Goal: Task Accomplishment & Management: Use online tool/utility

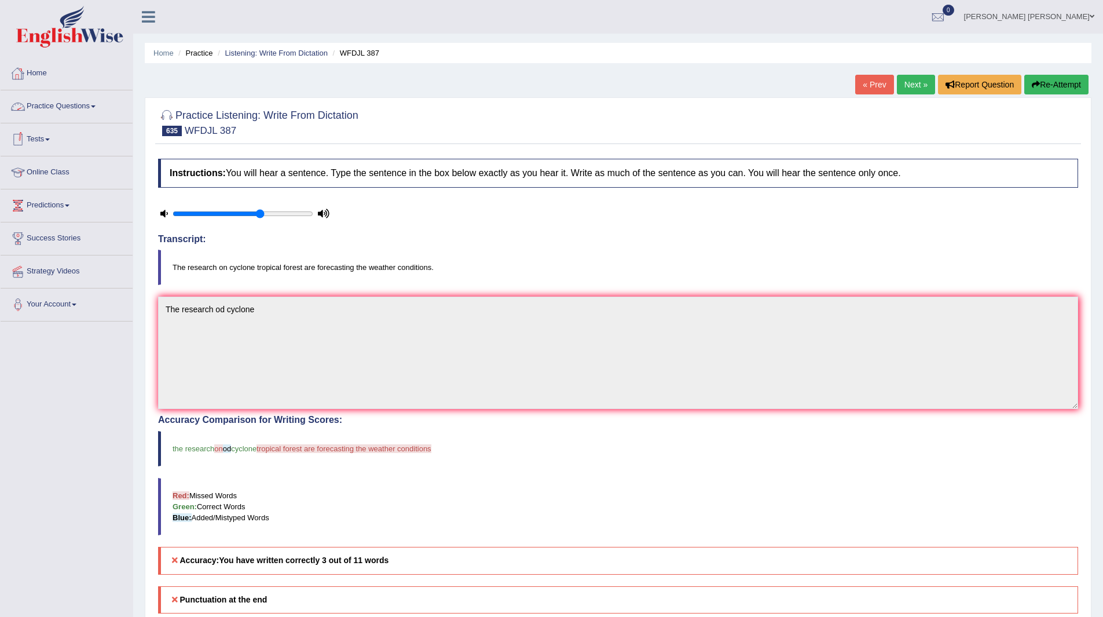
click at [43, 74] on link "Home" at bounding box center [67, 71] width 132 height 29
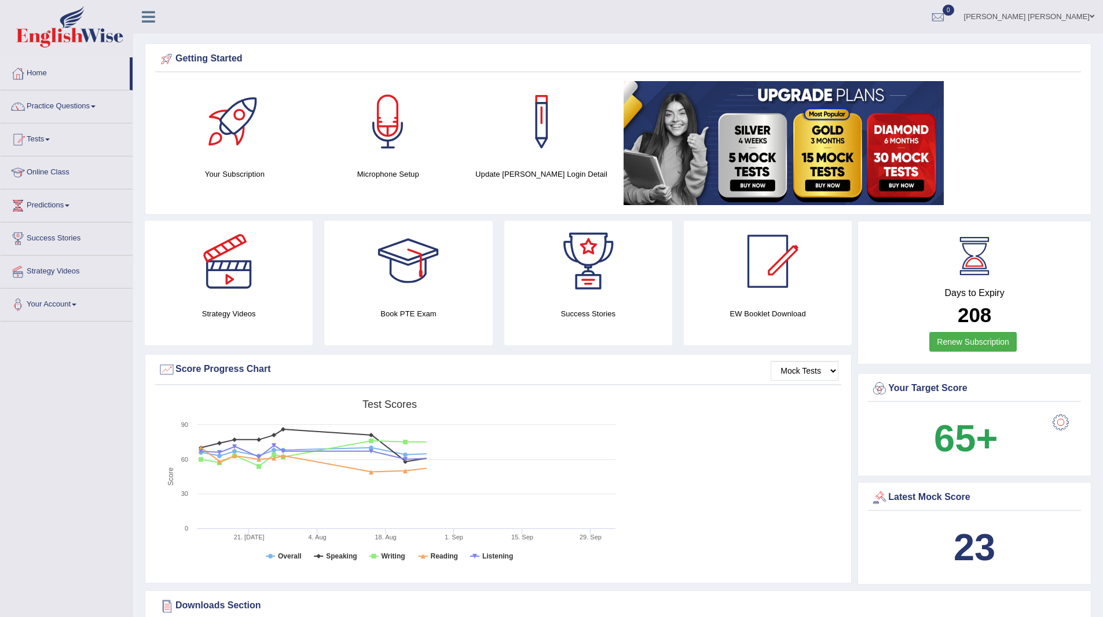
click at [21, 125] on link "Tests" at bounding box center [67, 137] width 132 height 29
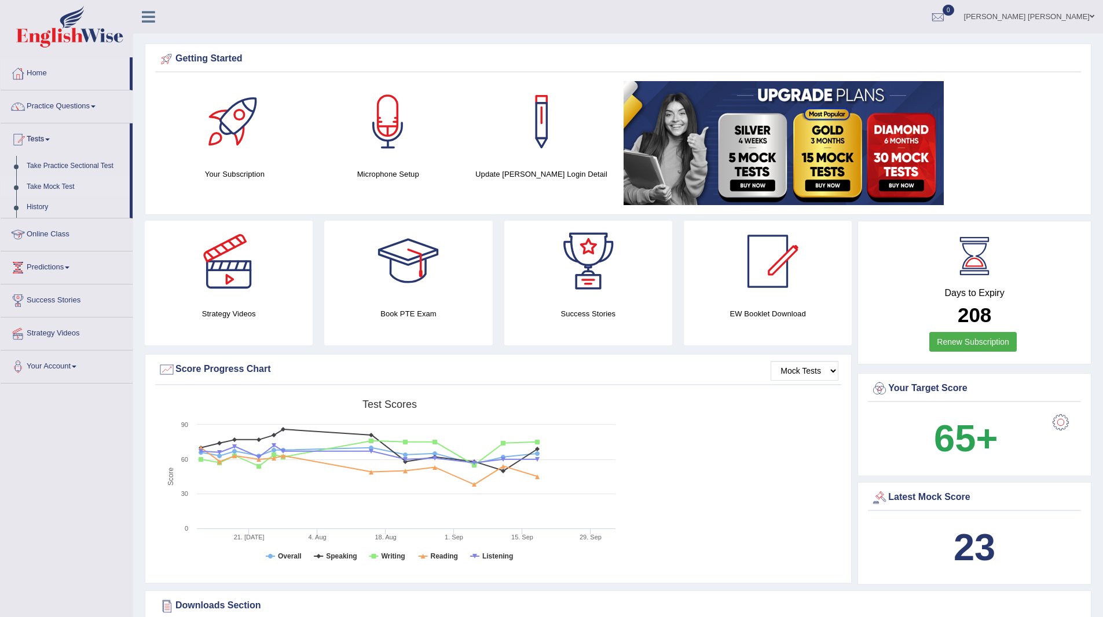
click at [51, 185] on link "Take Mock Test" at bounding box center [75, 187] width 108 height 21
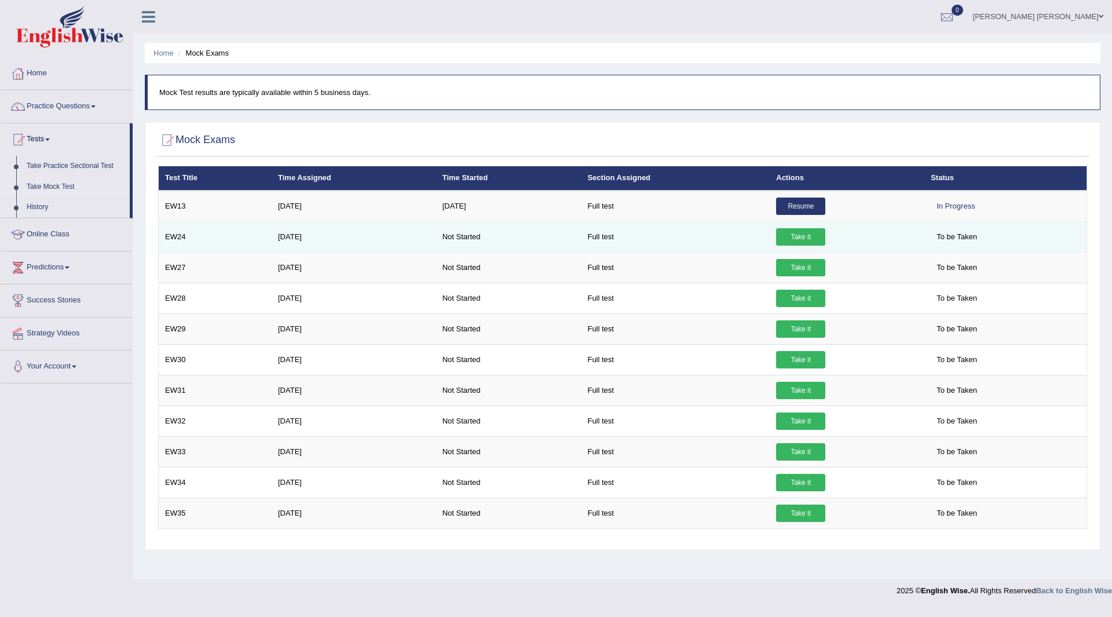
click at [801, 238] on link "Take it" at bounding box center [800, 236] width 49 height 17
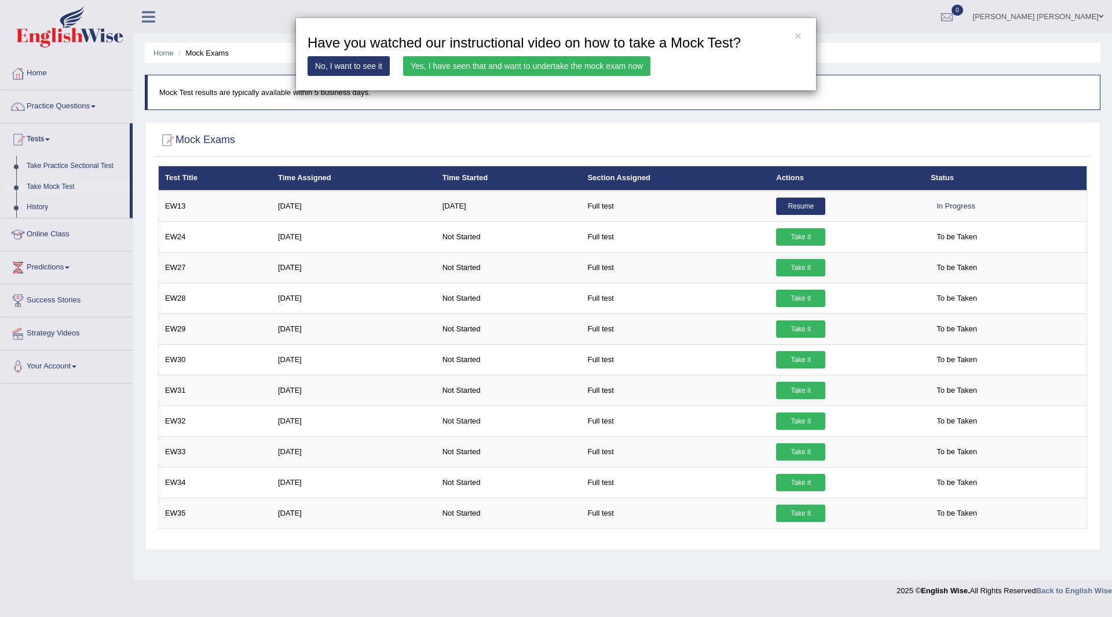
click at [537, 63] on link "Yes, I have seen that and want to undertake the mock exam now" at bounding box center [526, 66] width 247 height 20
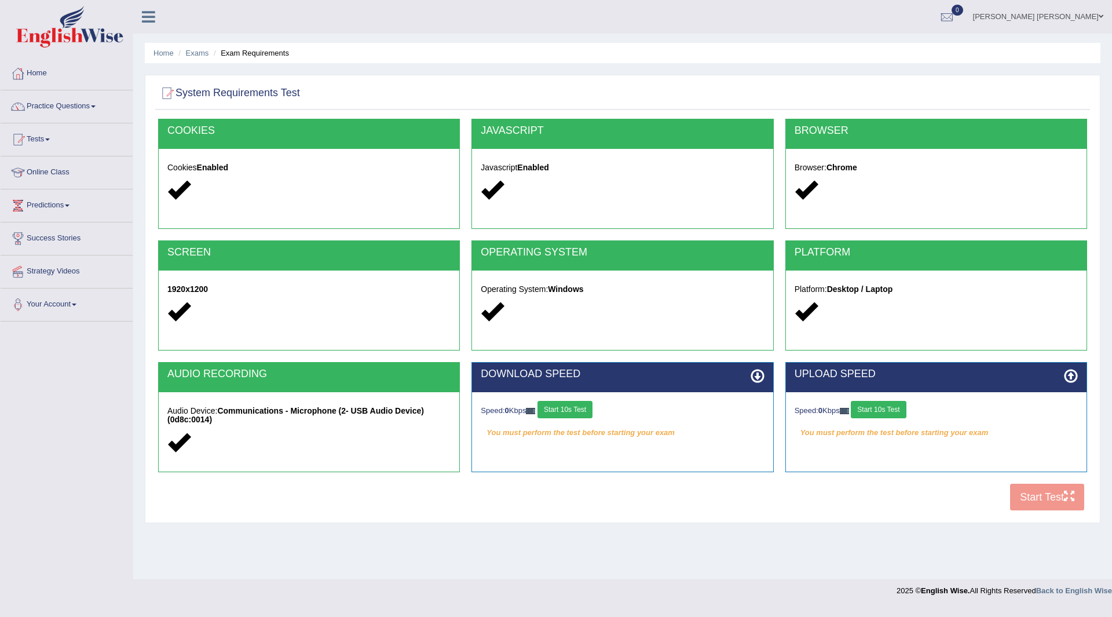
click at [564, 407] on button "Start 10s Test" at bounding box center [564, 409] width 55 height 17
click at [891, 409] on div "Speed: 0 Kbps Start 10s Test" at bounding box center [935, 411] width 283 height 20
click at [890, 406] on button "Start 10s Test" at bounding box center [877, 409] width 55 height 17
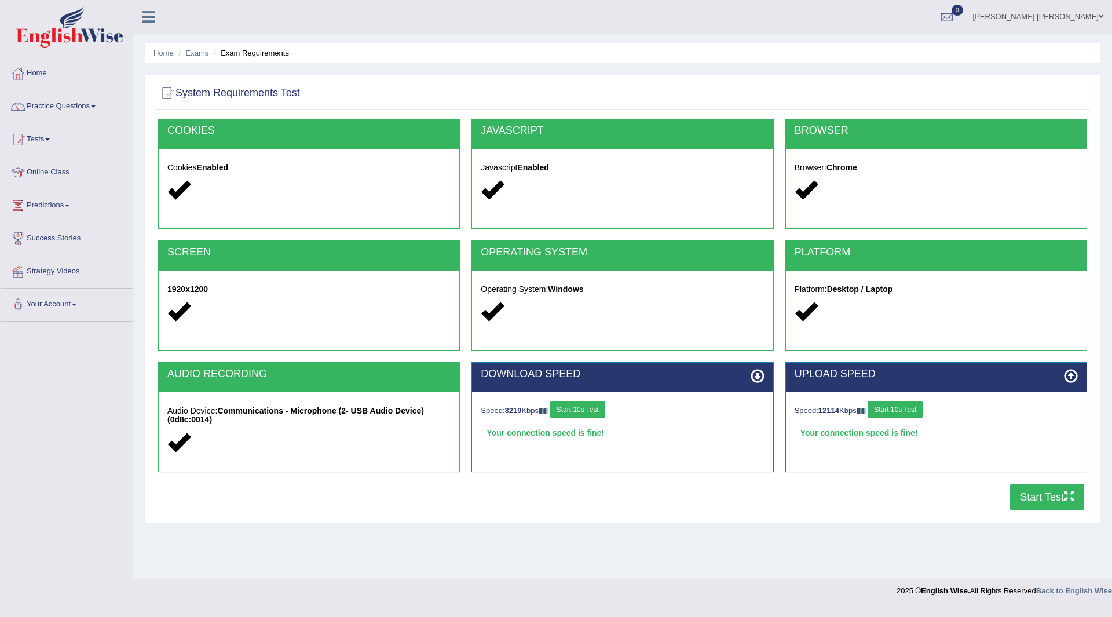
click at [1047, 494] on button "Start Test" at bounding box center [1047, 496] width 74 height 27
